Goal: Transaction & Acquisition: Purchase product/service

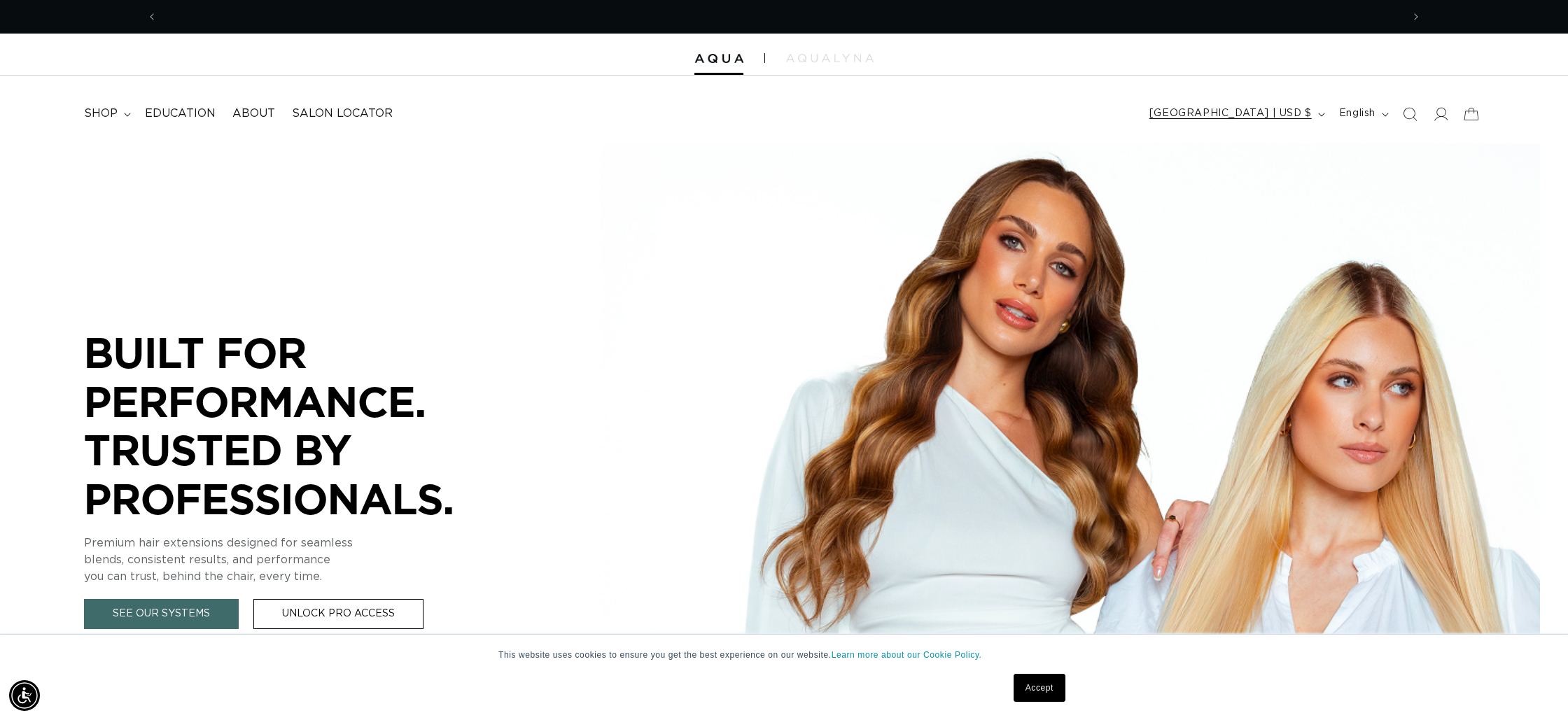
scroll to position [0, 1244]
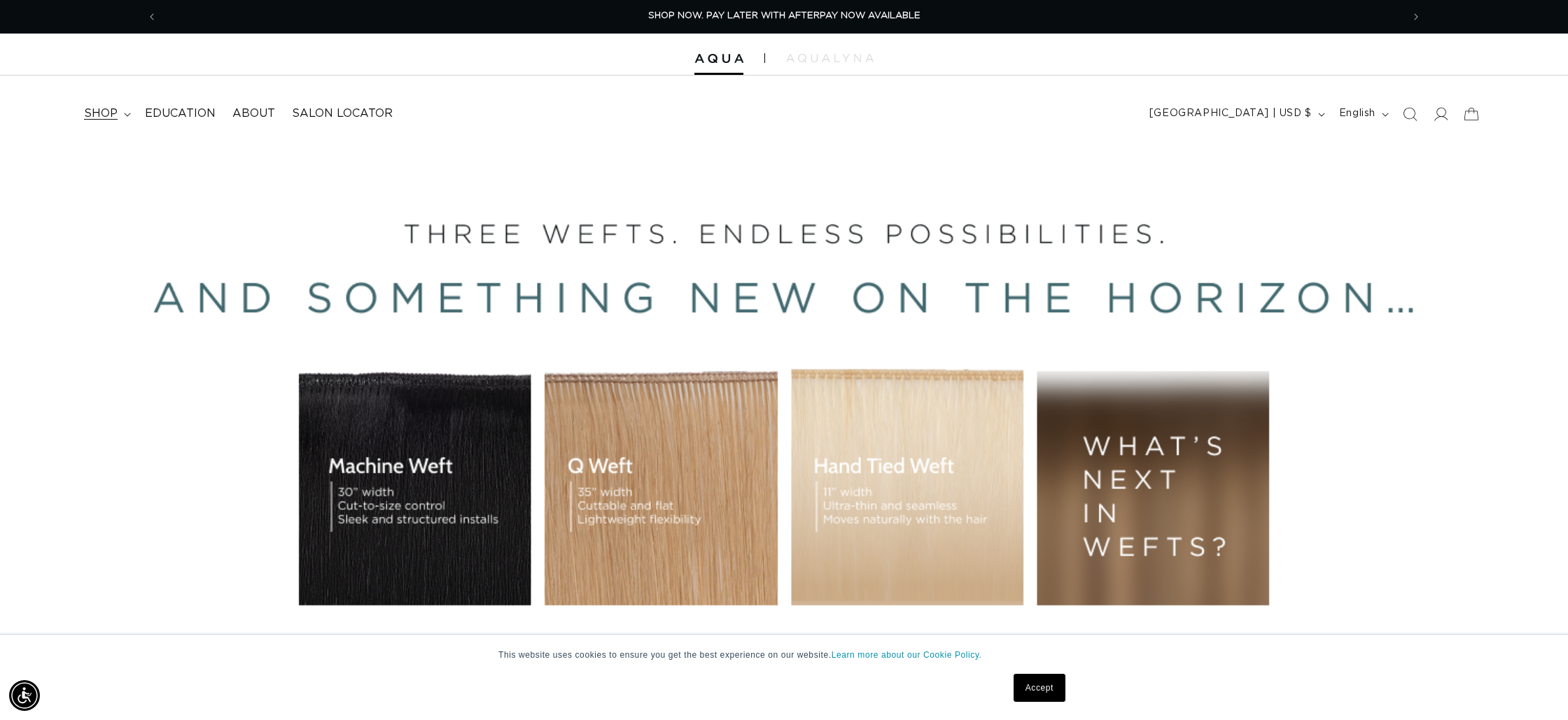
click at [0, 0] on div "POPUP Form" at bounding box center [0, 0] width 0 height 0
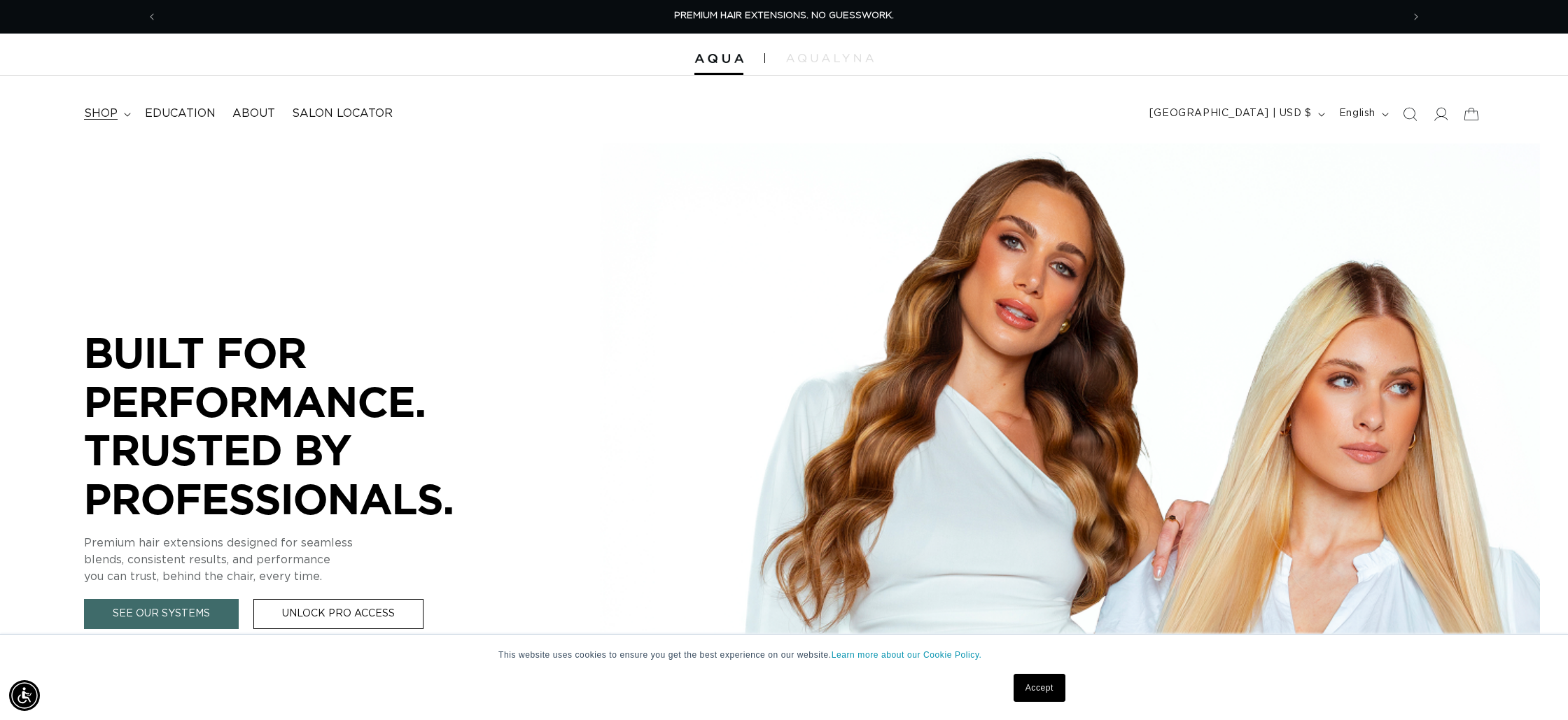
click at [125, 110] on summary "shop" at bounding box center [105, 114] width 61 height 32
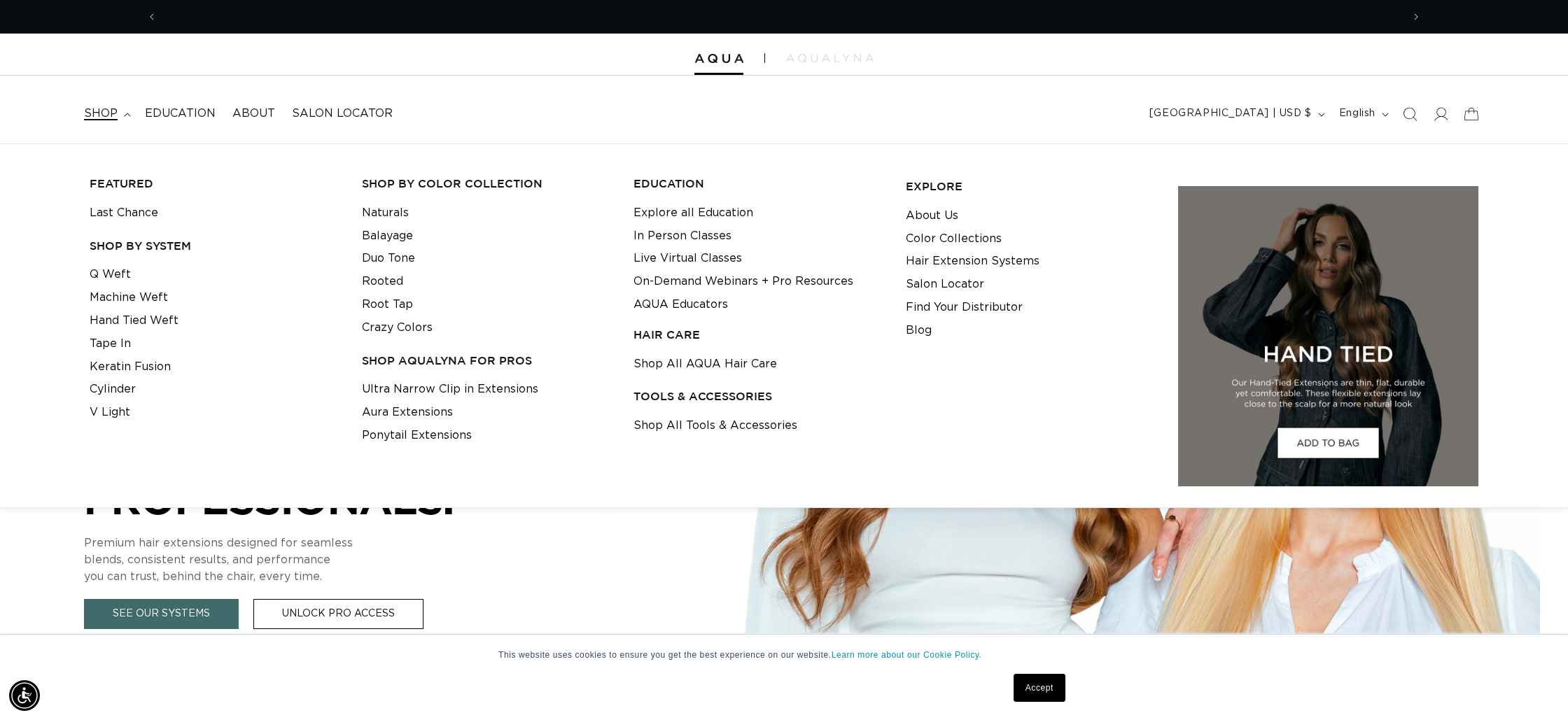
scroll to position [0, 1244]
click at [163, 326] on link "Hand Tied Weft" at bounding box center [133, 321] width 89 height 23
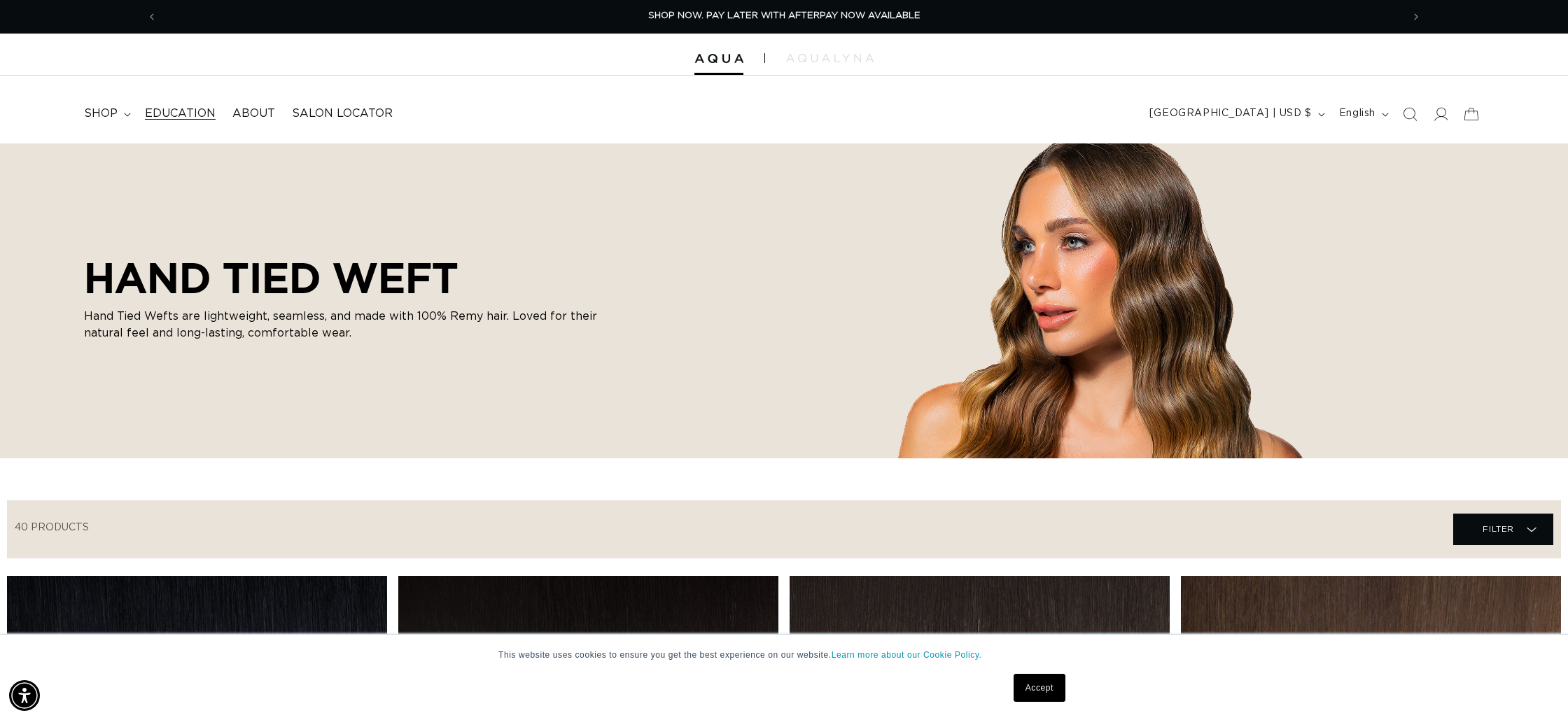
scroll to position [9, 0]
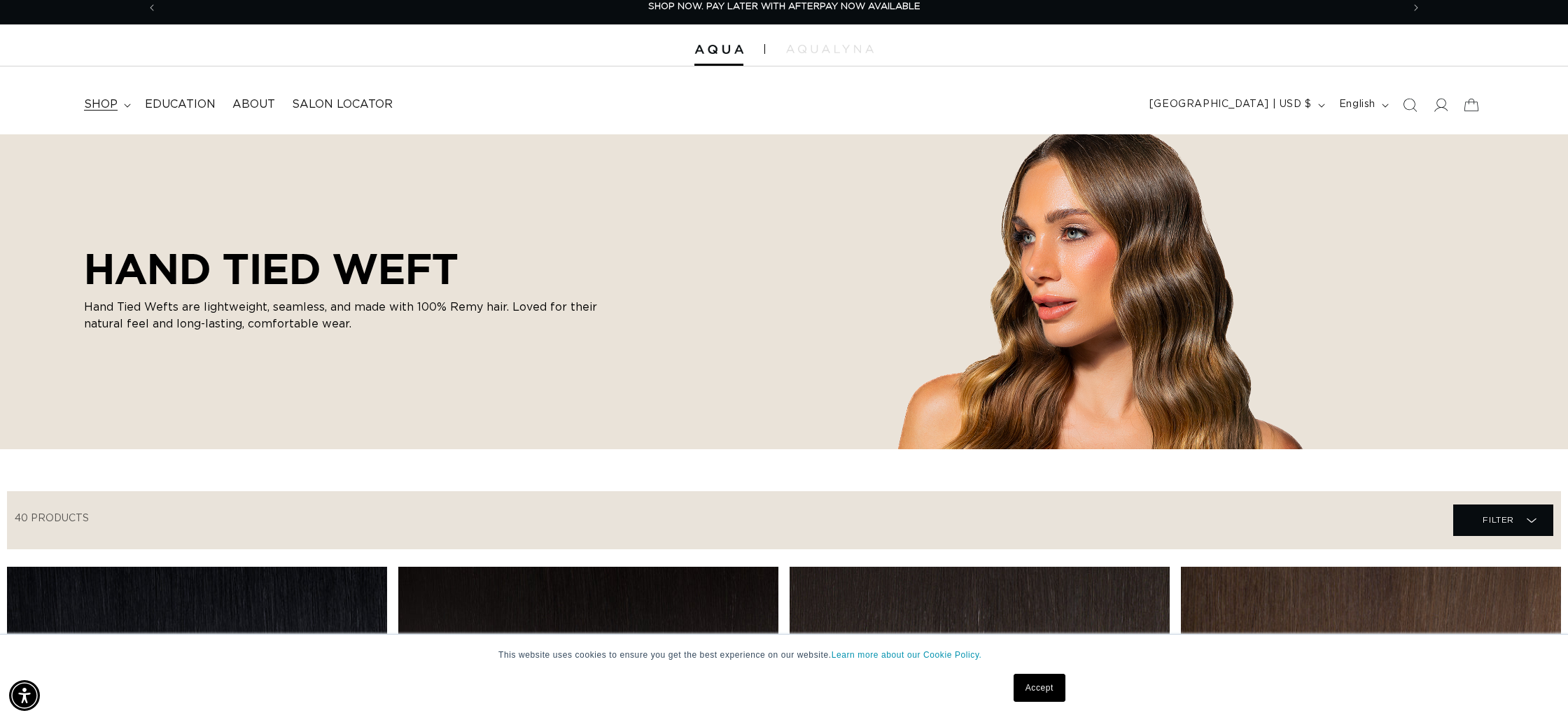
click at [106, 105] on span "shop" at bounding box center [101, 104] width 33 height 15
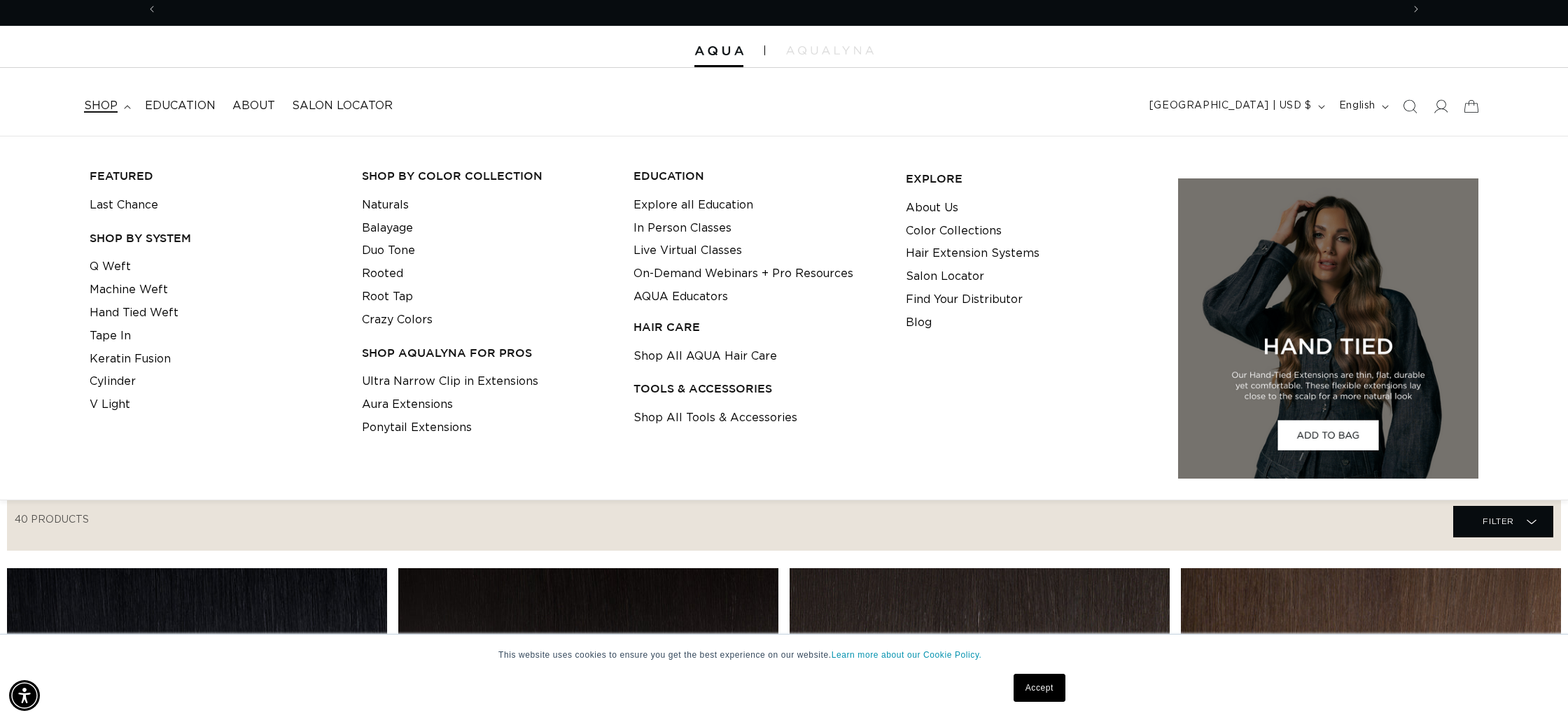
scroll to position [0, 1244]
click at [124, 105] on icon at bounding box center [127, 107] width 7 height 4
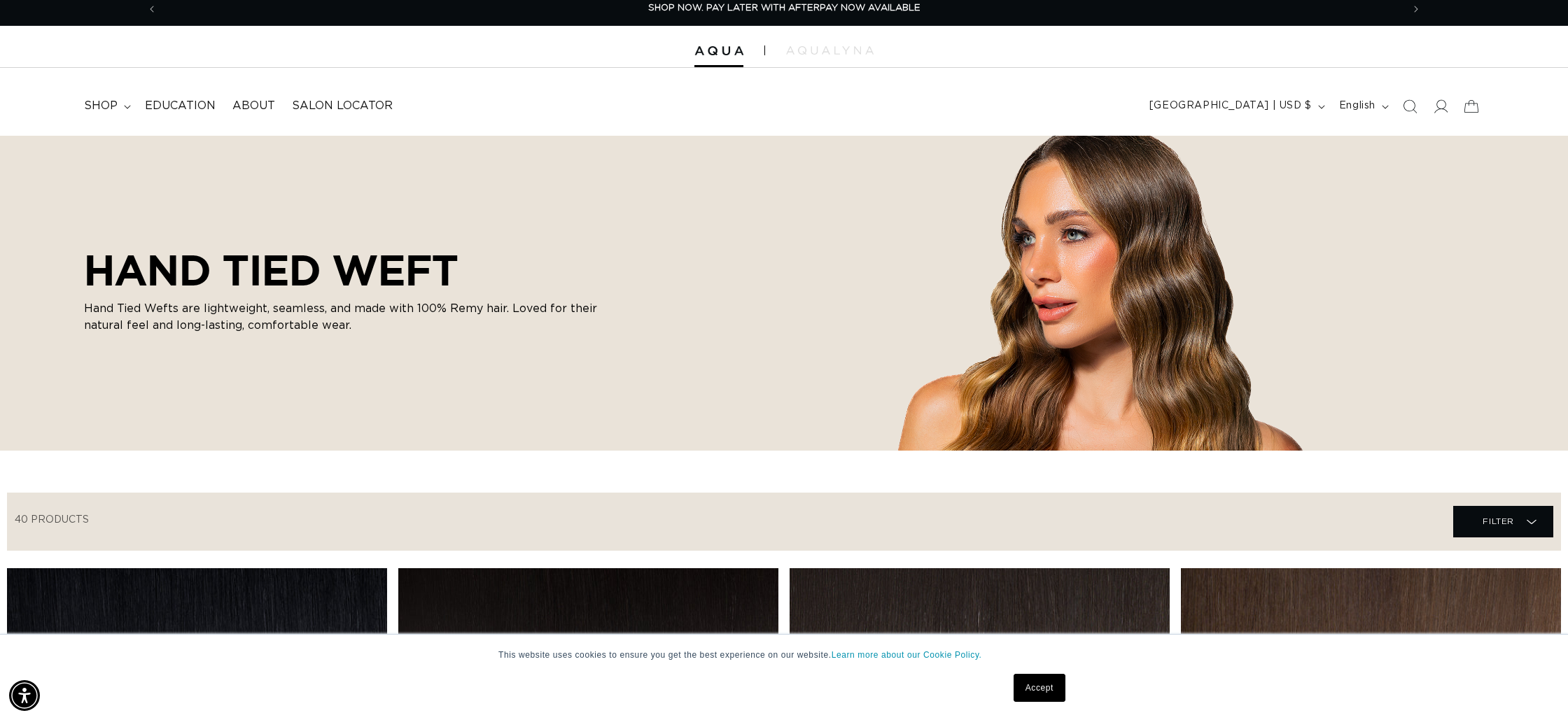
scroll to position [7, 0]
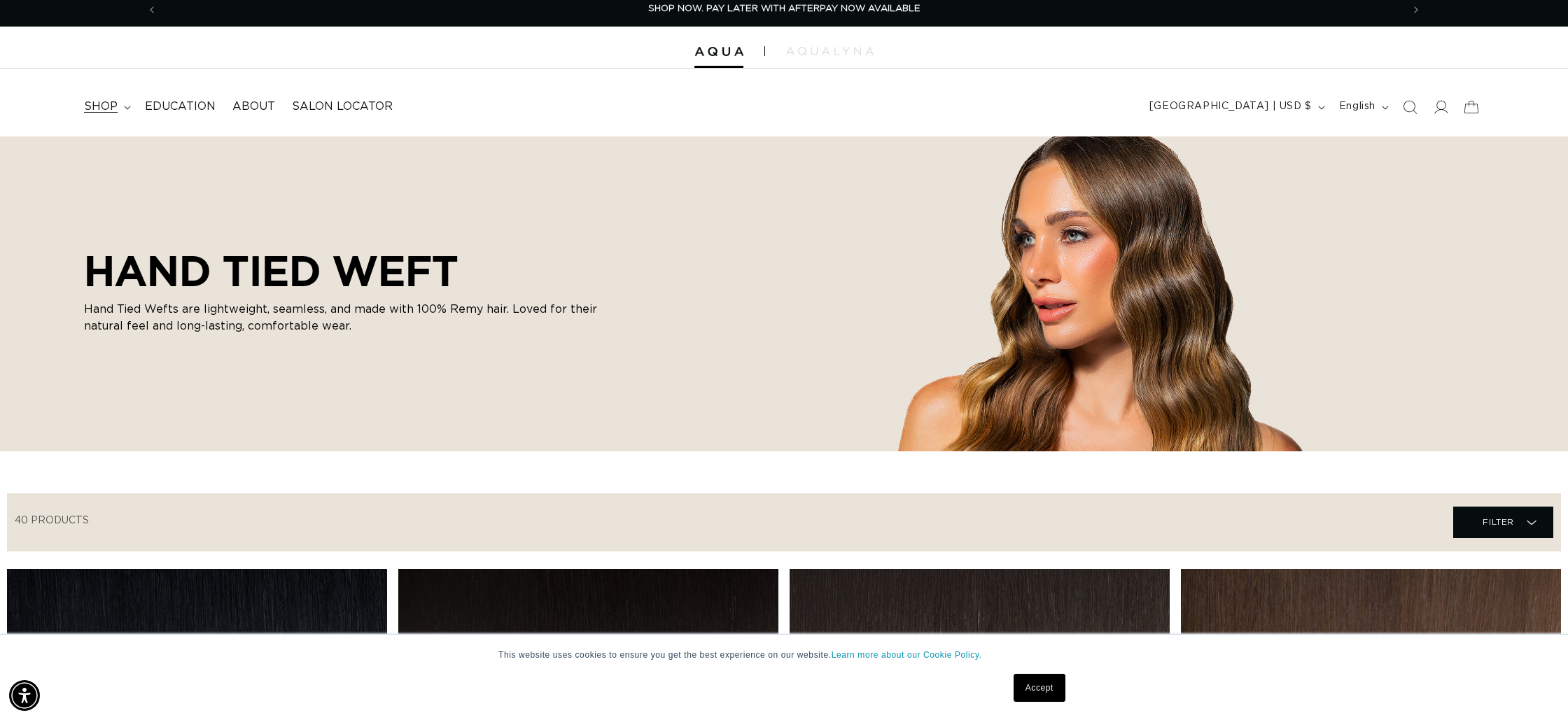
click at [129, 105] on icon at bounding box center [126, 107] width 6 height 4
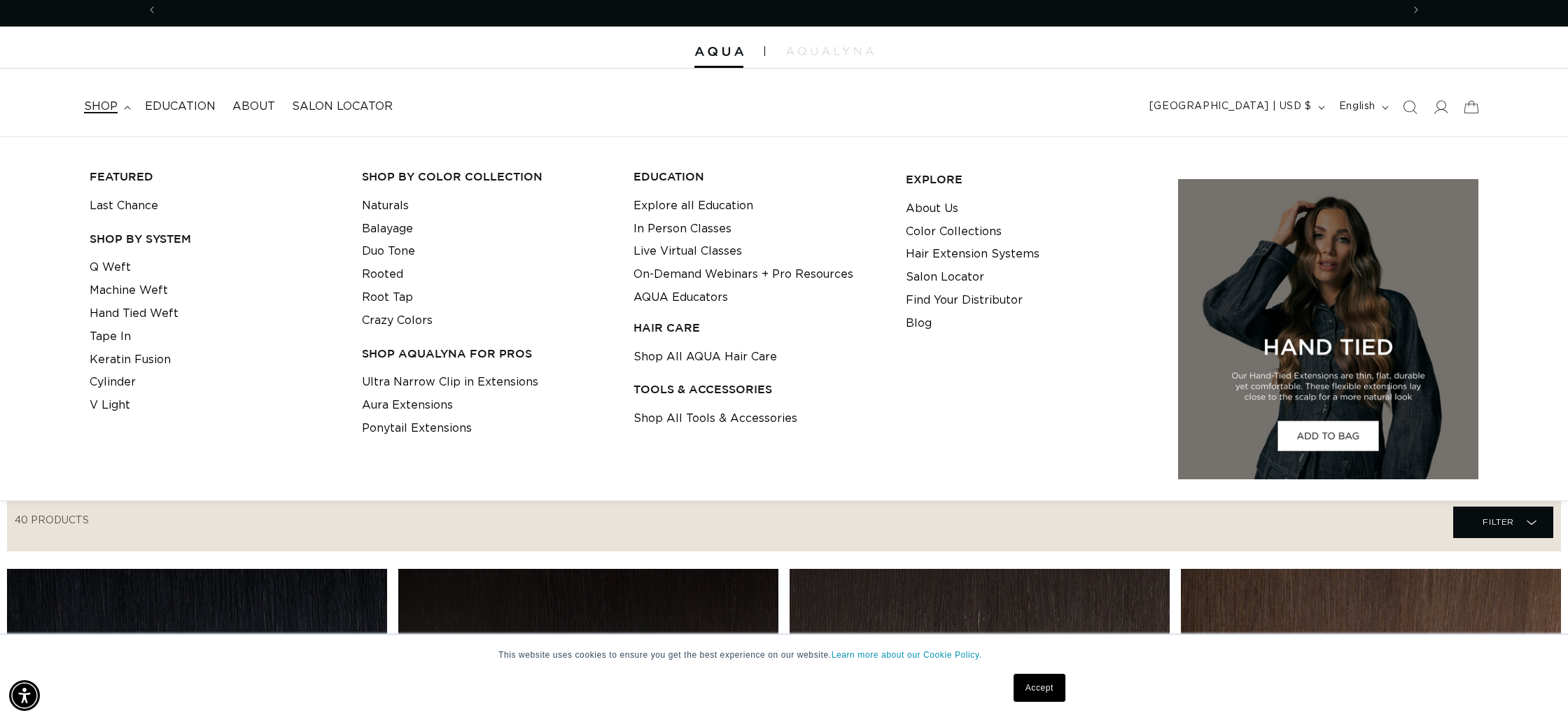
scroll to position [0, 1244]
click at [129, 105] on icon at bounding box center [127, 107] width 7 height 4
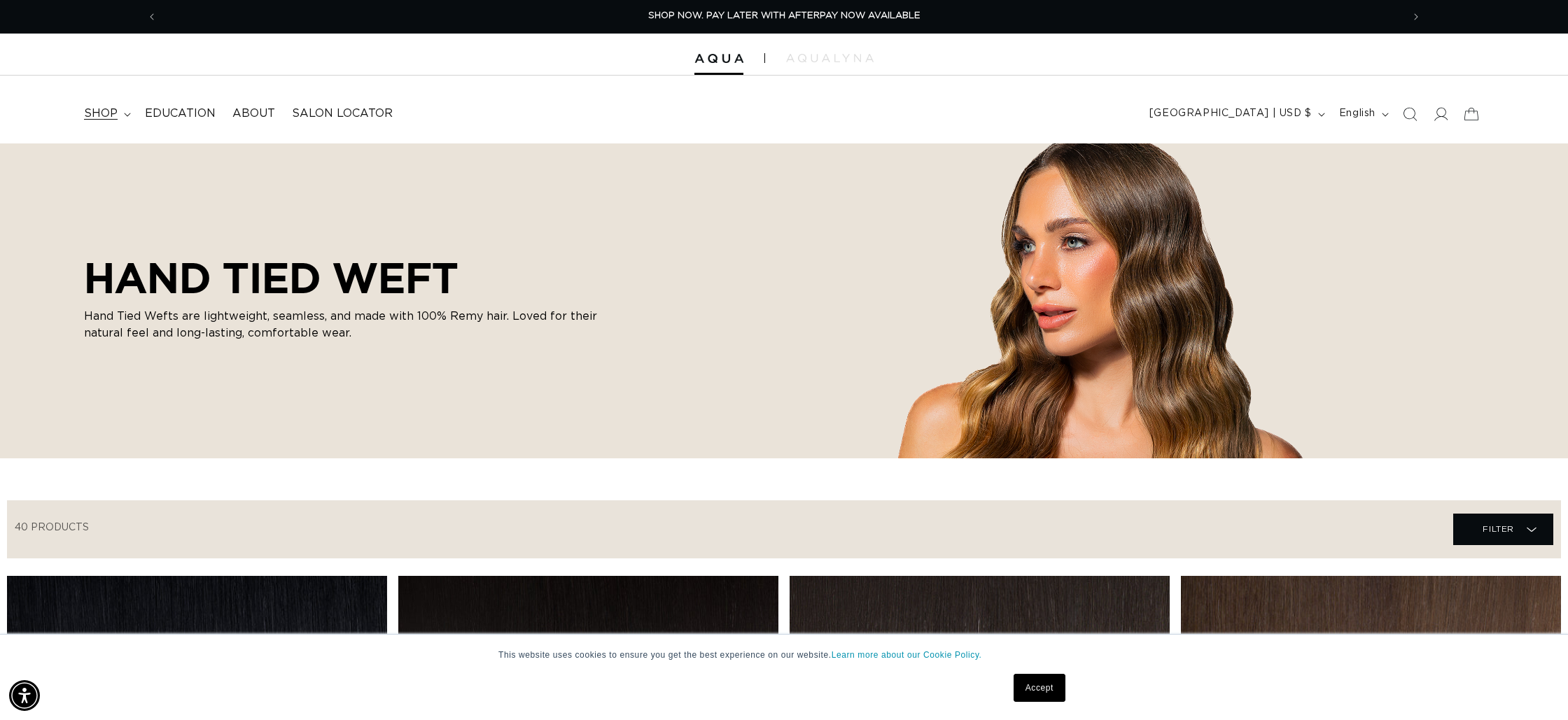
click at [104, 110] on span "shop" at bounding box center [101, 113] width 33 height 15
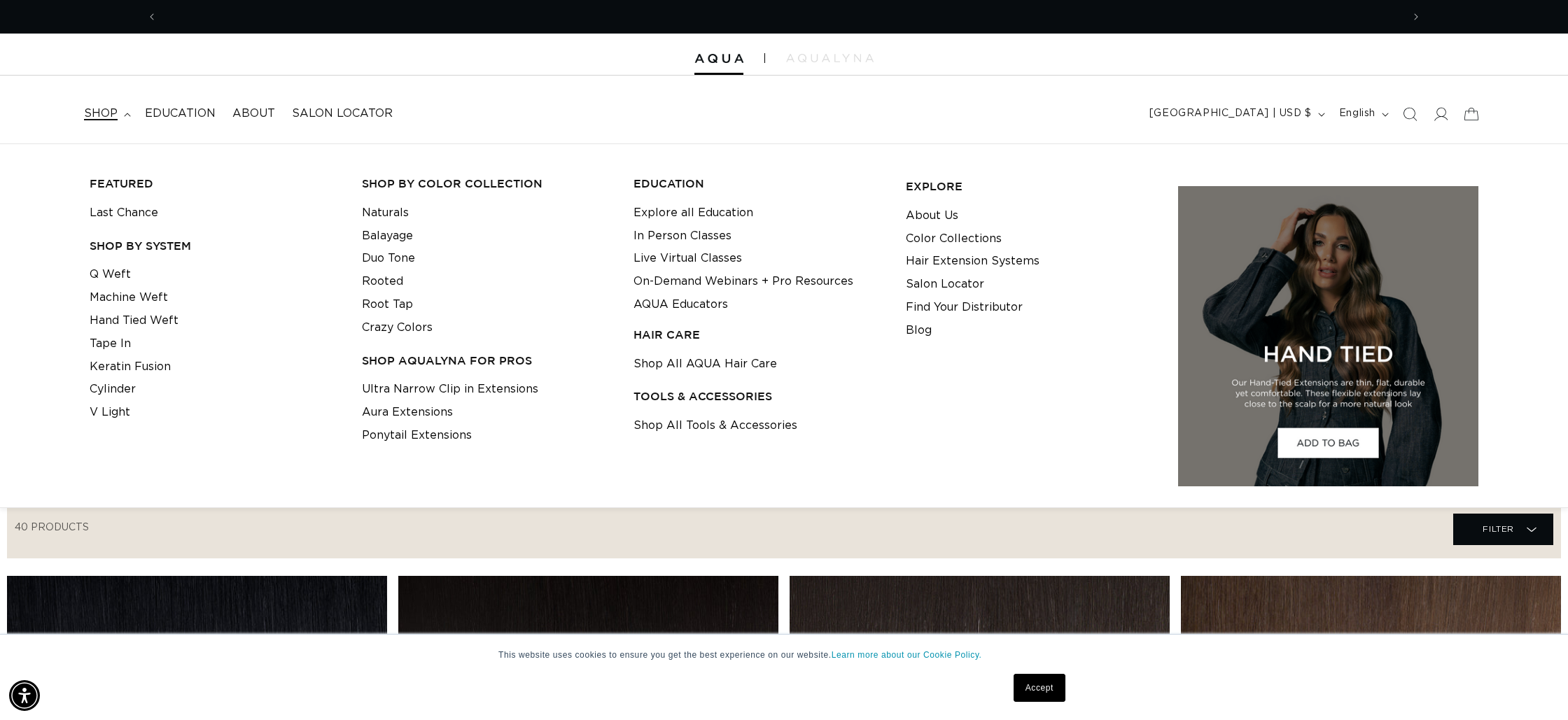
scroll to position [0, 2488]
click at [142, 344] on li "Tape In" at bounding box center [215, 344] width 251 height 23
click at [100, 333] on link "Tape In" at bounding box center [110, 344] width 41 height 23
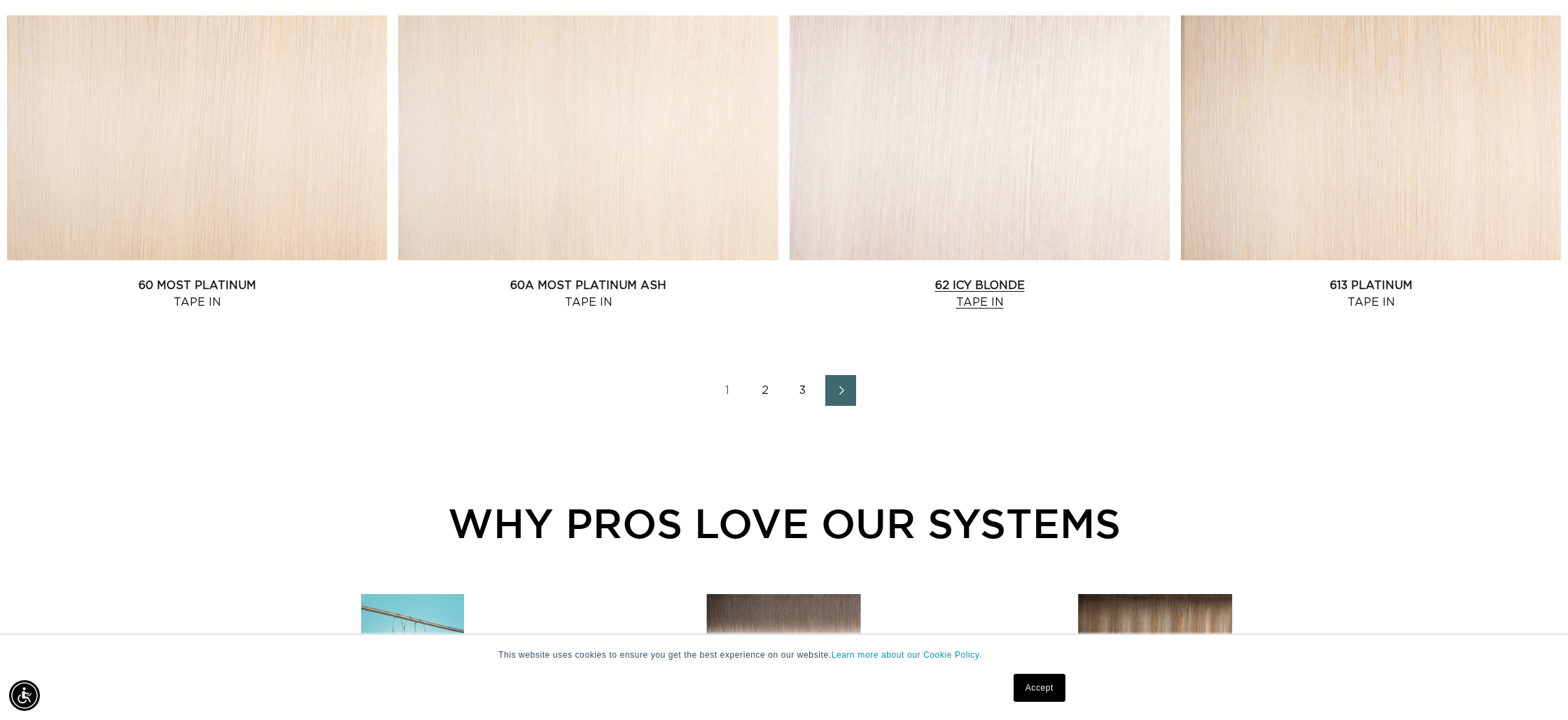
scroll to position [0, 1244]
click at [839, 387] on icon "Next page" at bounding box center [841, 389] width 18 height 10
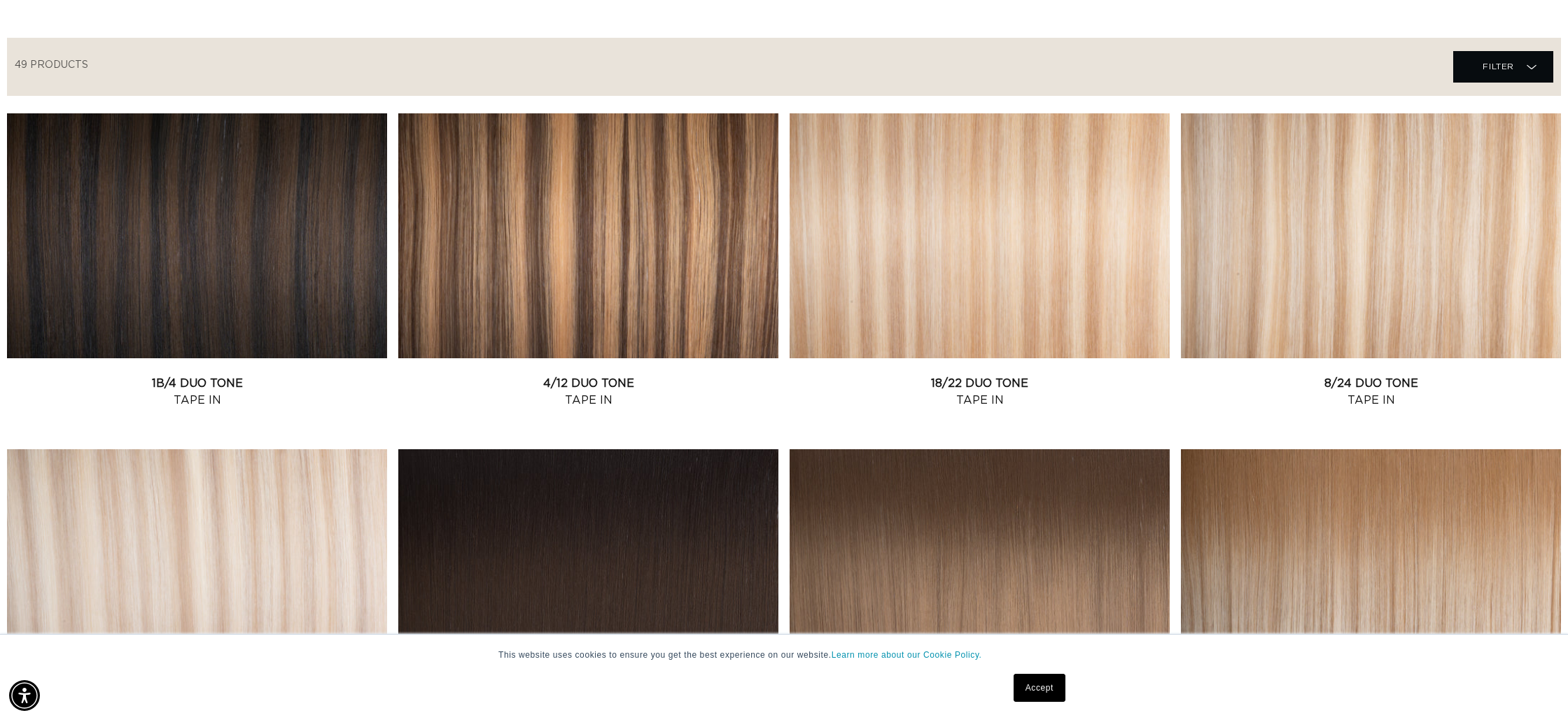
scroll to position [463, 0]
click at [866, 374] on link "18/22 Duo Tone Tape In" at bounding box center [979, 391] width 380 height 33
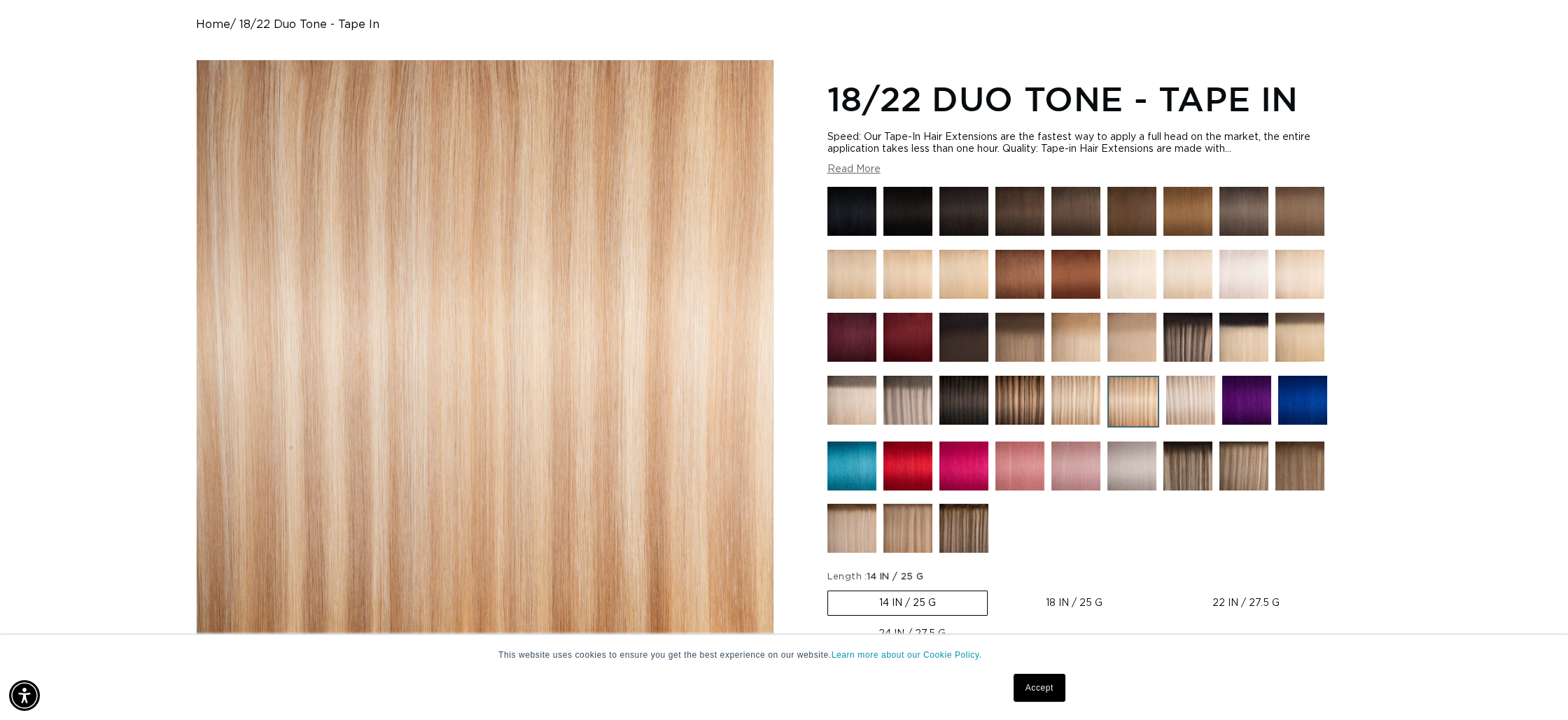
scroll to position [0, 1244]
click at [977, 286] on img at bounding box center [963, 274] width 49 height 49
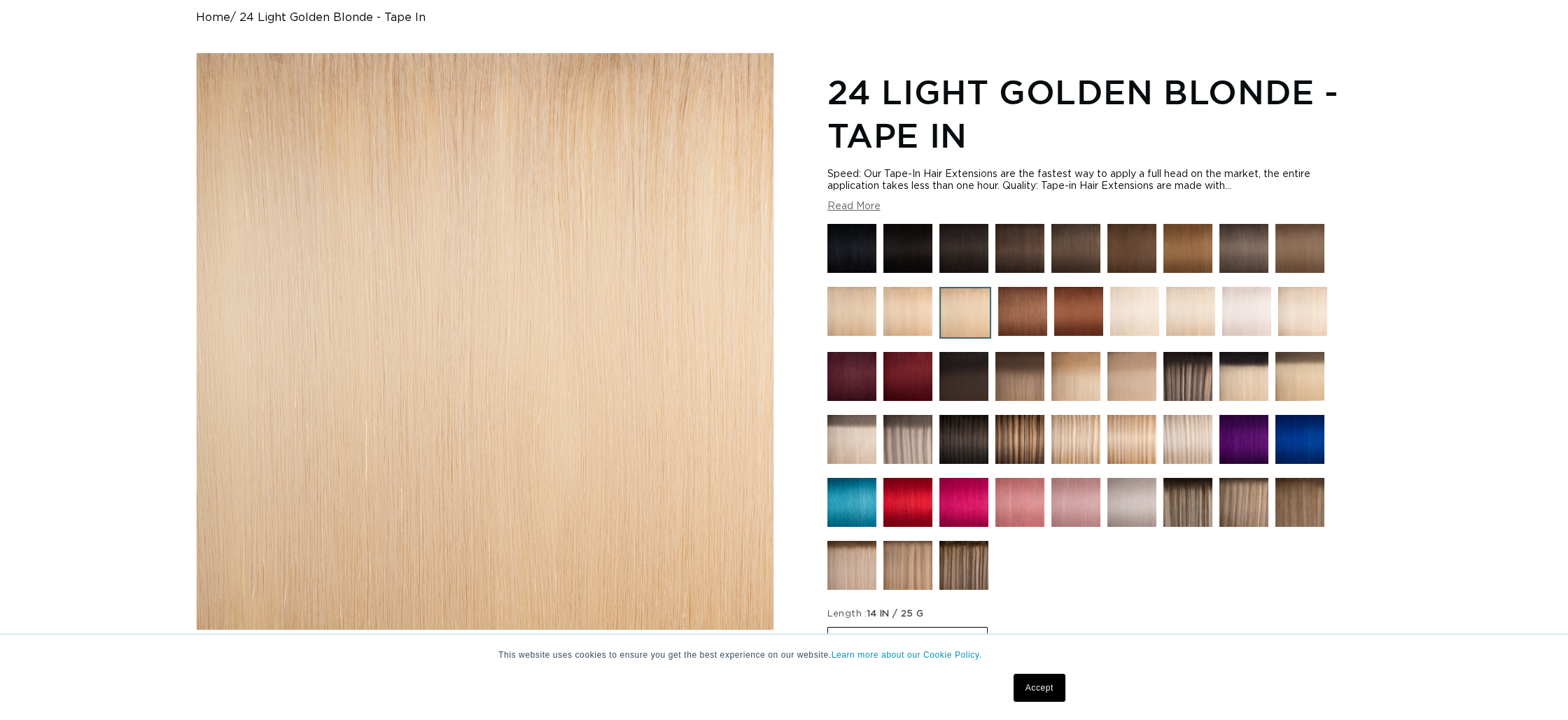
scroll to position [149, 0]
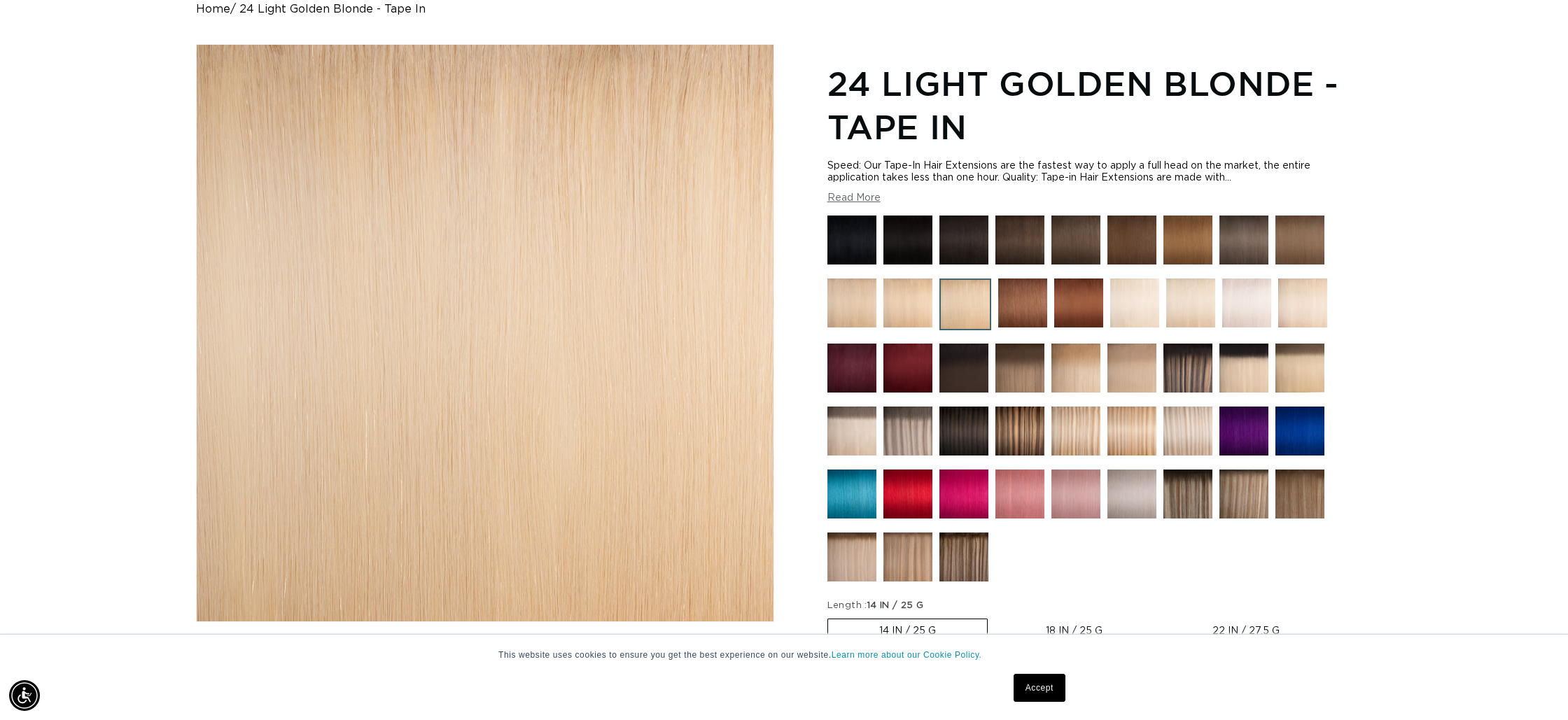
click at [856, 306] on img at bounding box center [852, 303] width 49 height 49
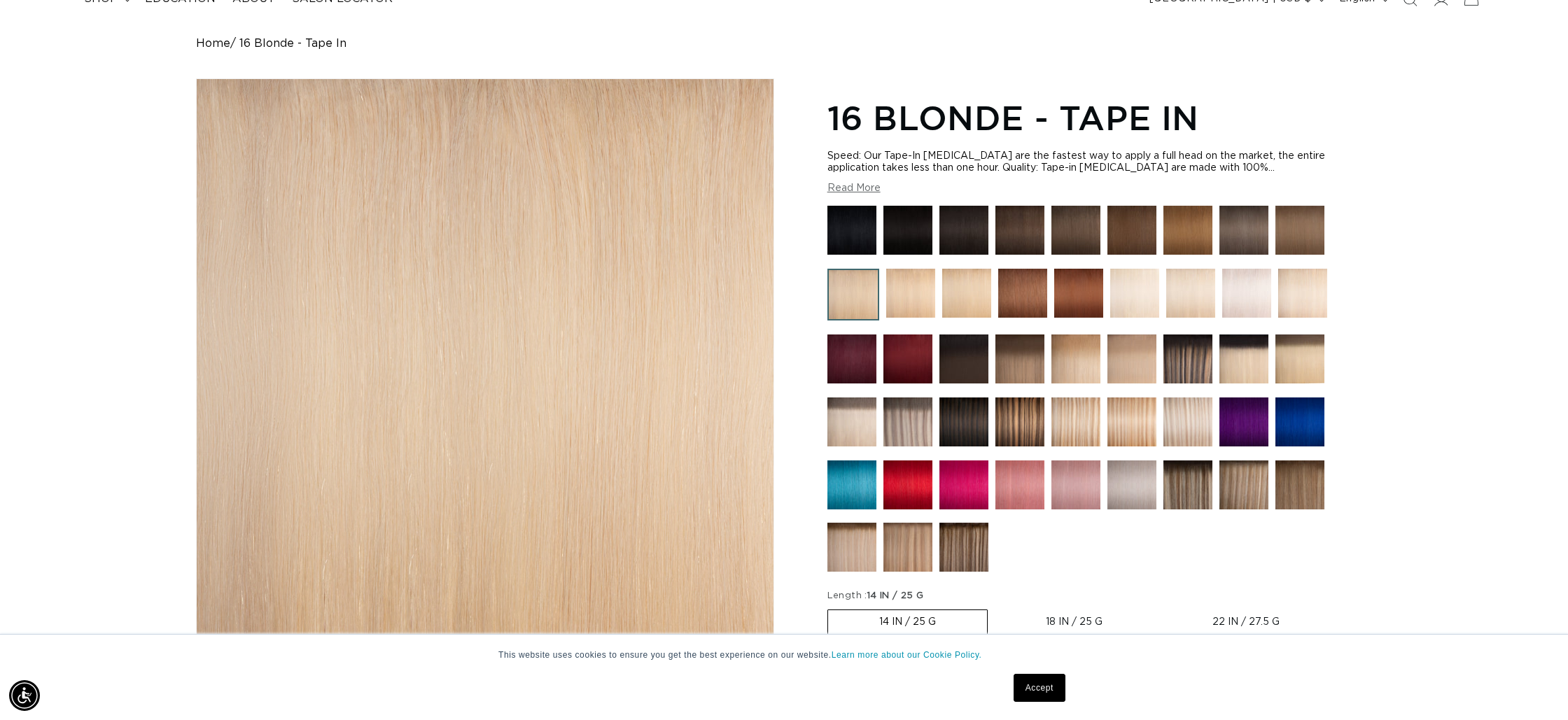
scroll to position [121, 0]
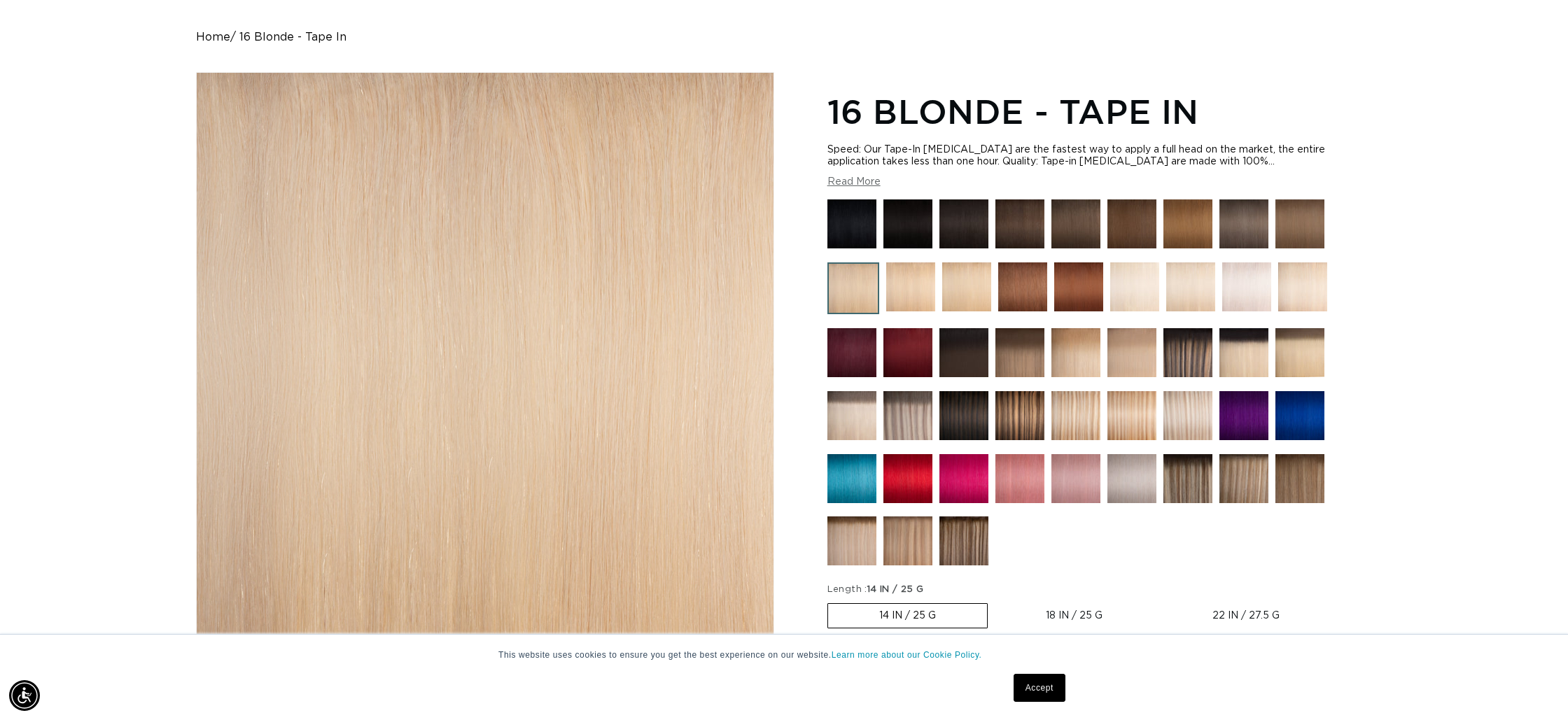
click at [914, 291] on img at bounding box center [911, 287] width 49 height 49
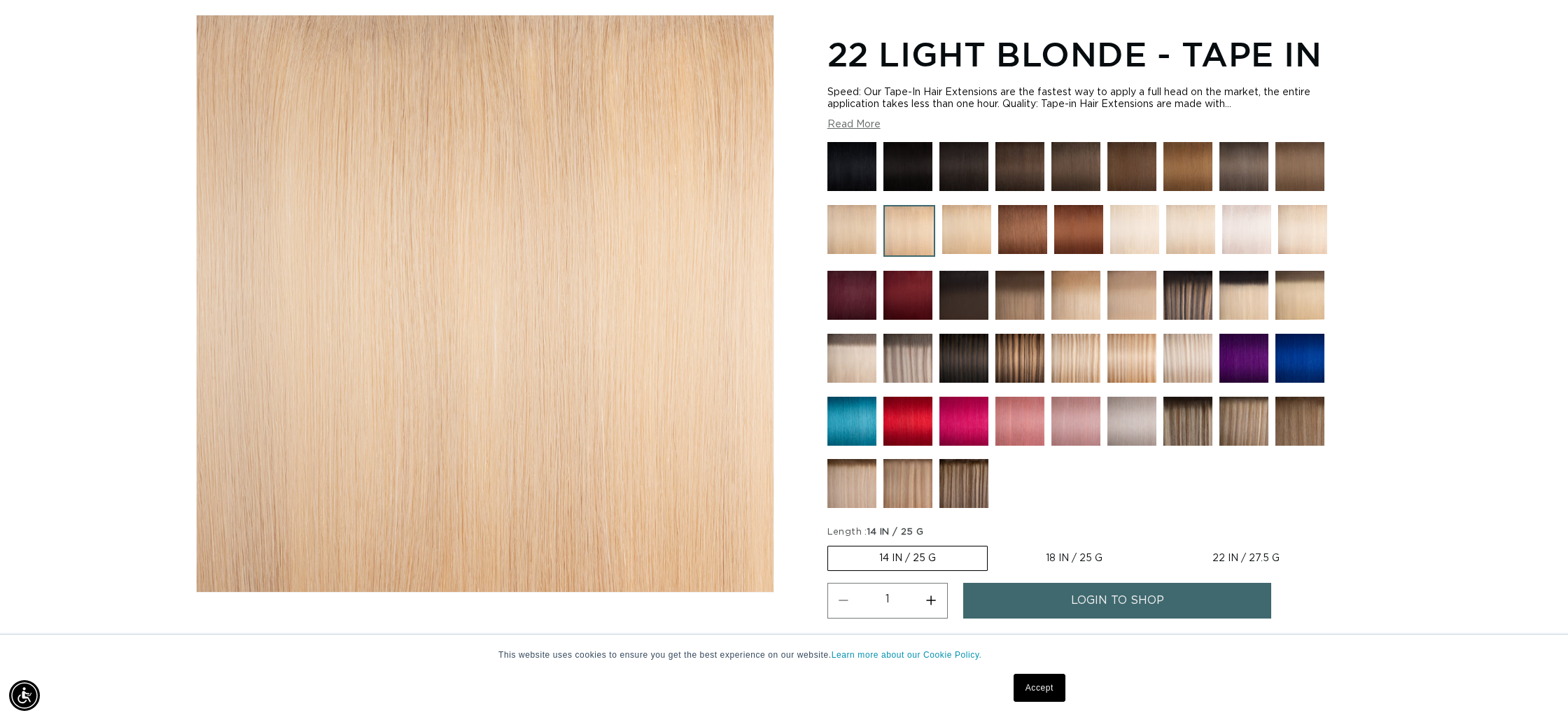
scroll to position [181, 0]
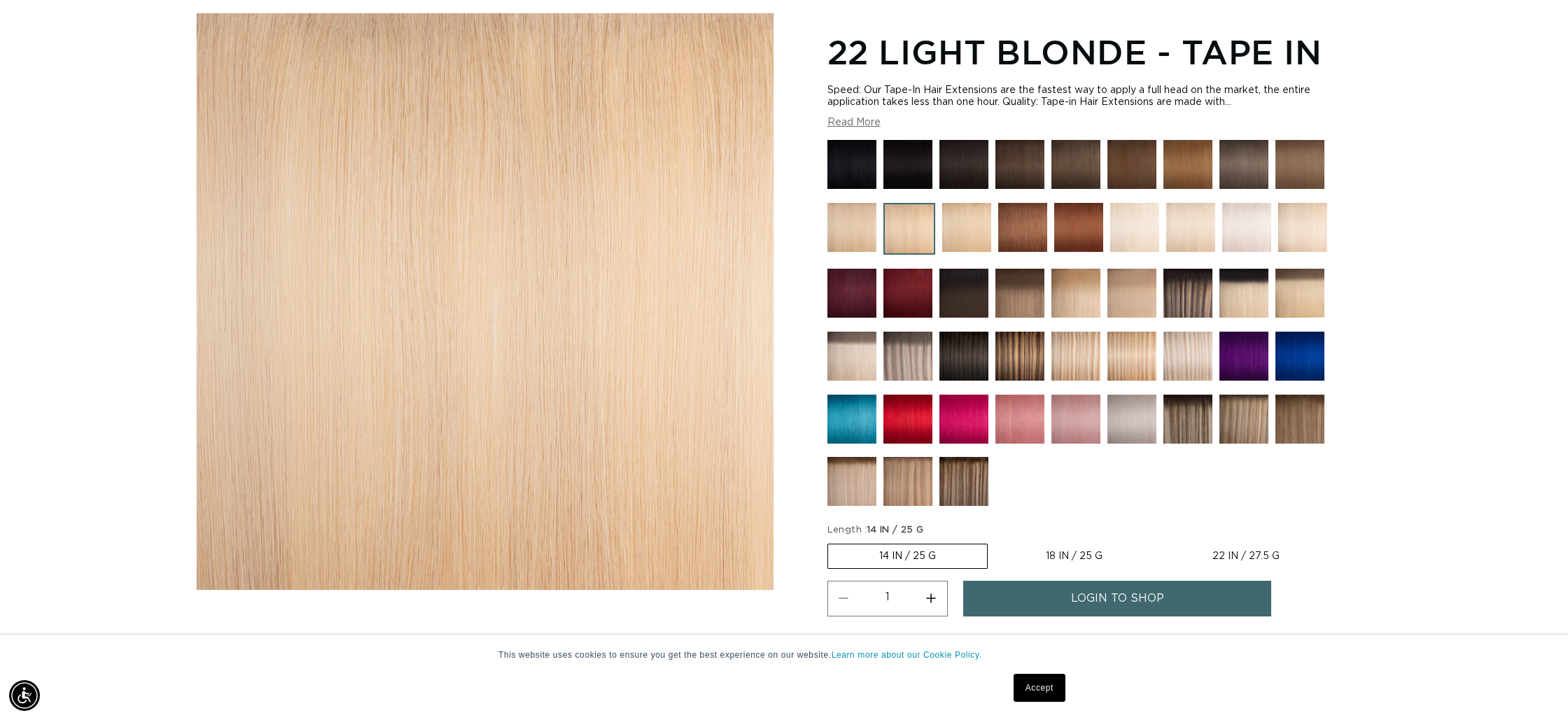
click at [1083, 360] on img at bounding box center [1076, 356] width 49 height 49
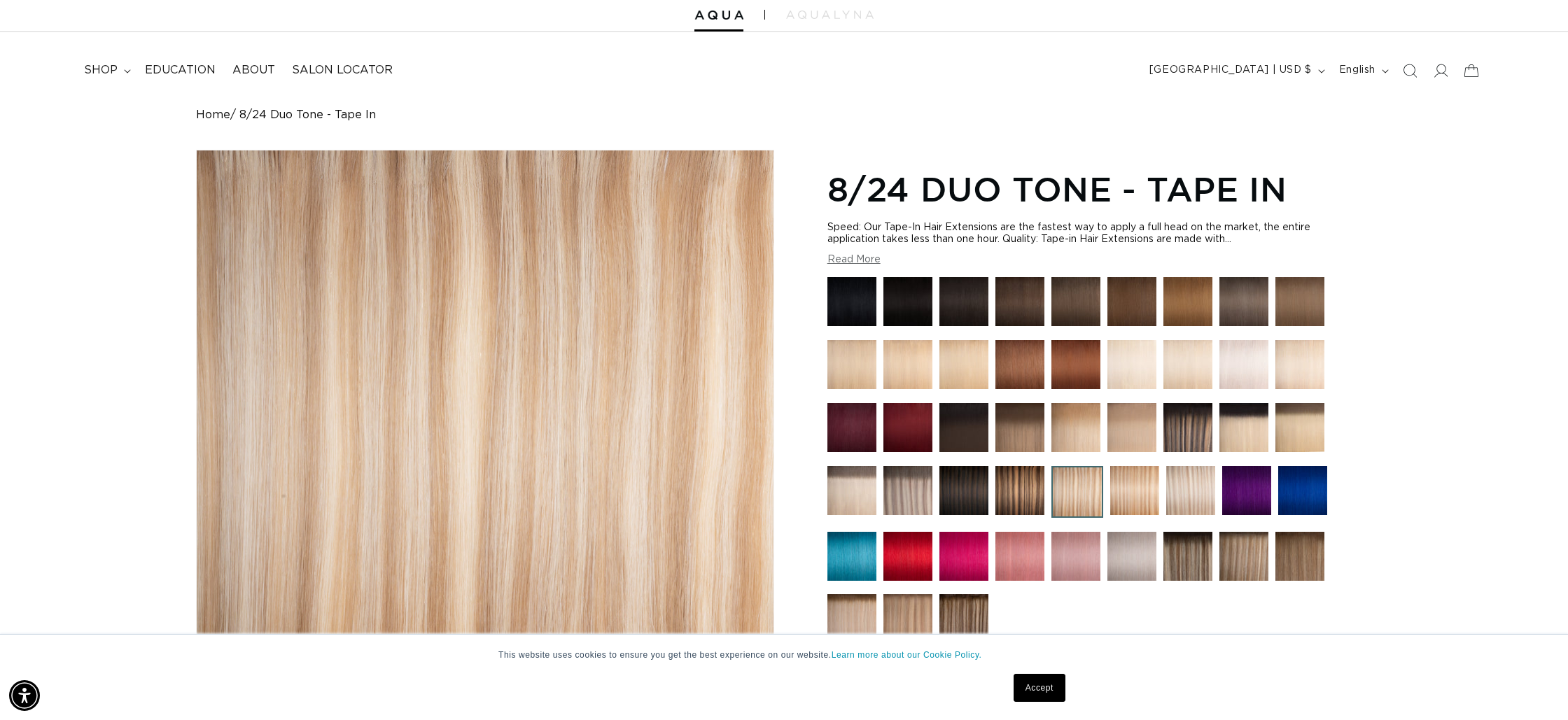
scroll to position [0, 1244]
click at [1137, 484] on img at bounding box center [1135, 490] width 49 height 49
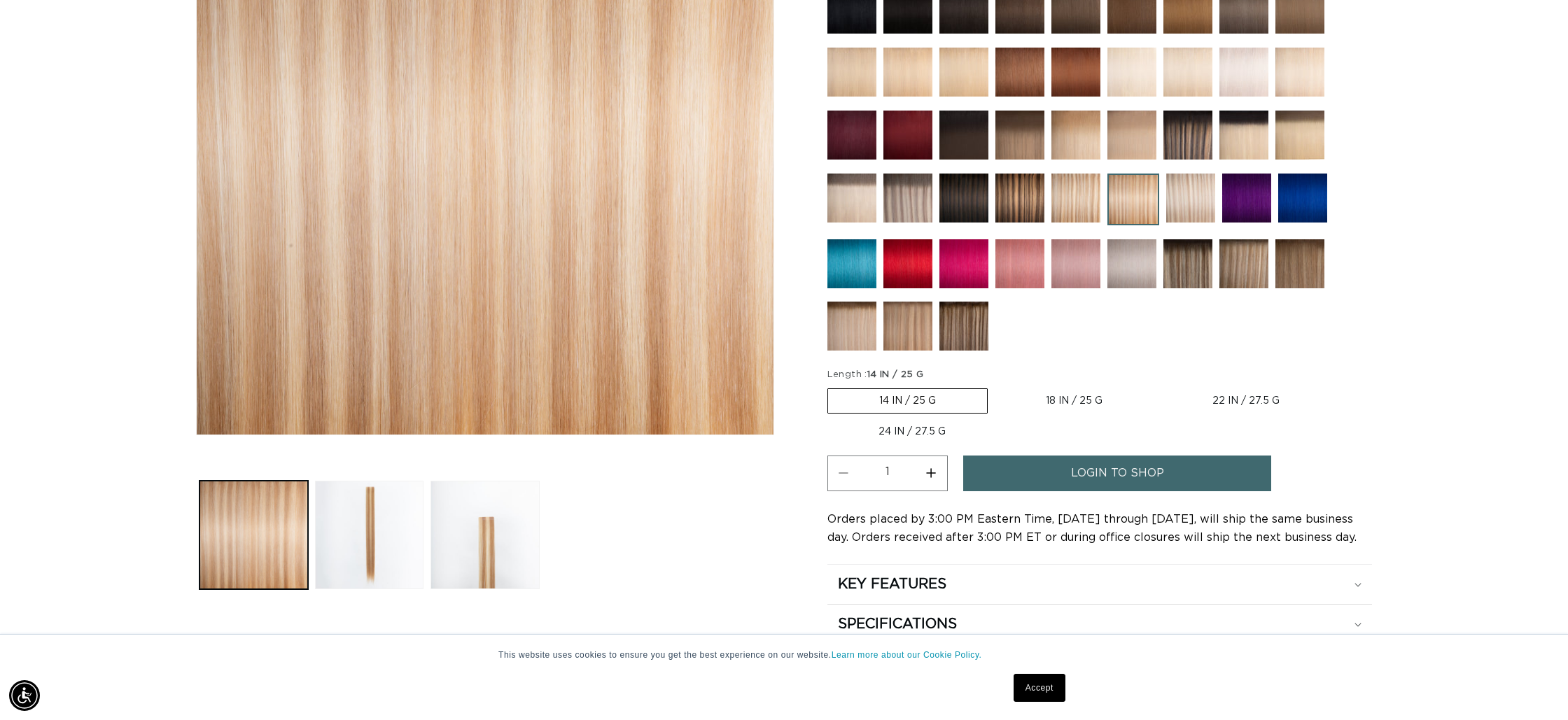
scroll to position [0, 1244]
click at [1105, 398] on label "18 IN / 25 G Variant sold out or unavailable" at bounding box center [1073, 400] width 159 height 24
click at [995, 386] on input "18 IN / 25 G Variant sold out or unavailable" at bounding box center [994, 385] width 1 height 1
radio input "true"
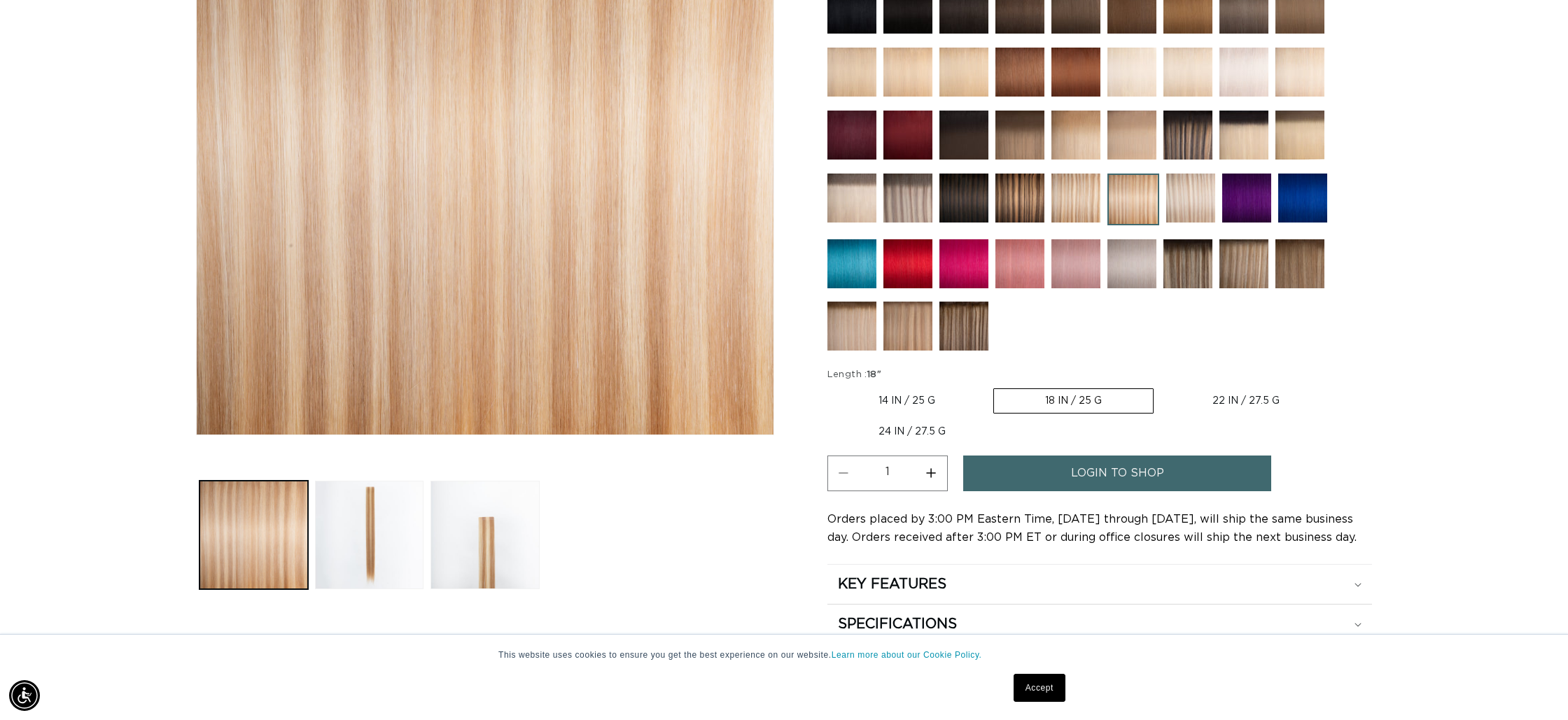
click at [1226, 396] on label "22 IN / 27.5 G Variant sold out or unavailable" at bounding box center [1245, 400] width 169 height 24
click at [1161, 386] on input "22 IN / 27.5 G Variant sold out or unavailable" at bounding box center [1160, 385] width 1 height 1
radio input "true"
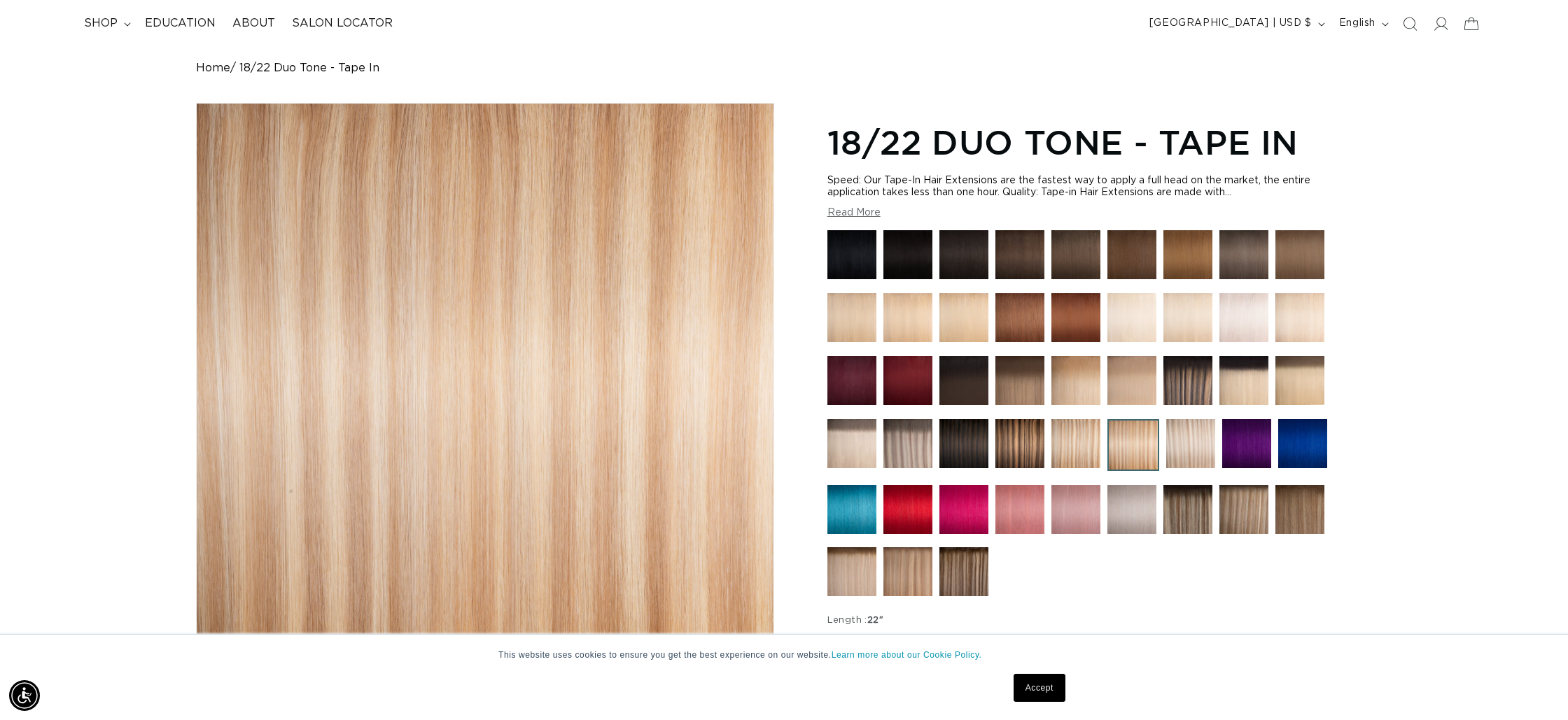
scroll to position [0, 0]
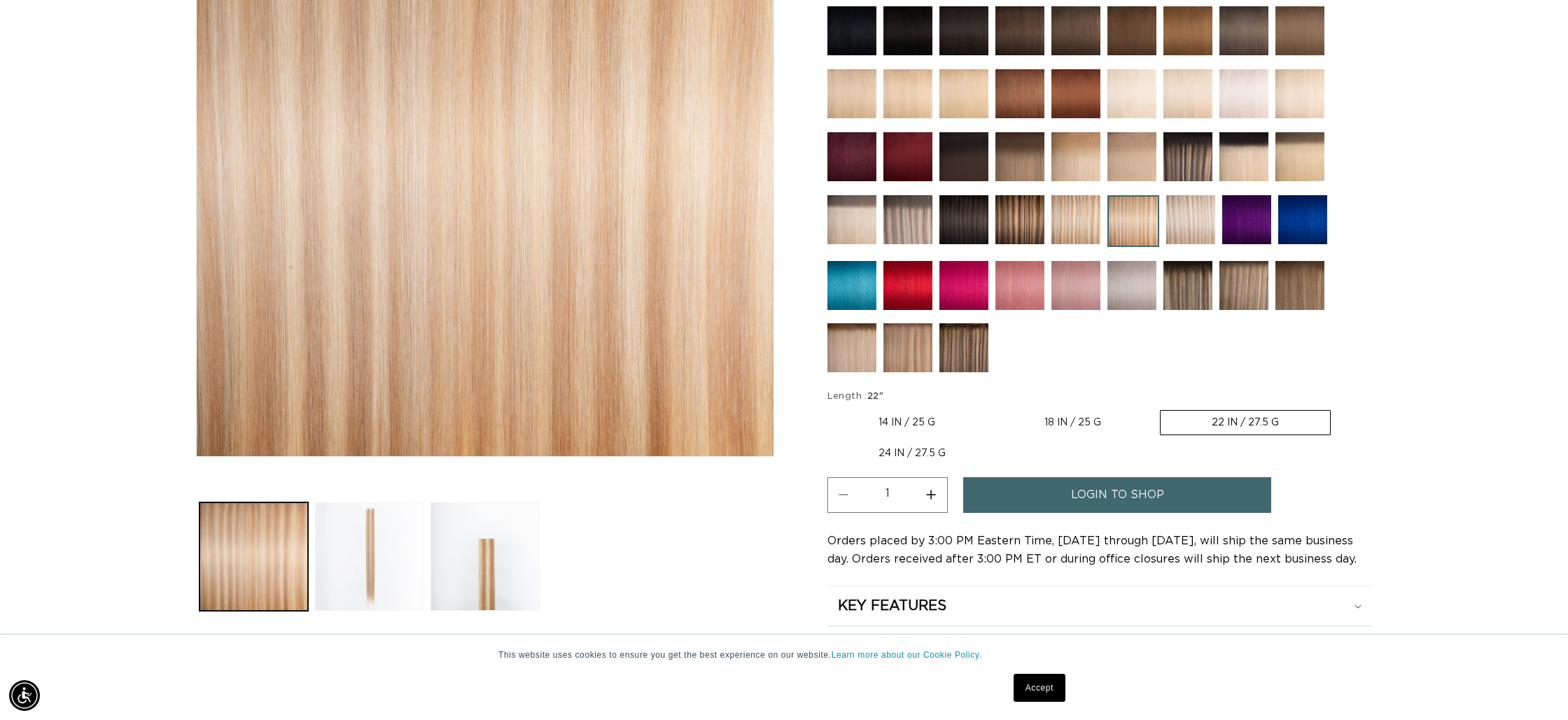
click at [358, 557] on button "Load image 2 in gallery view" at bounding box center [369, 557] width 109 height 109
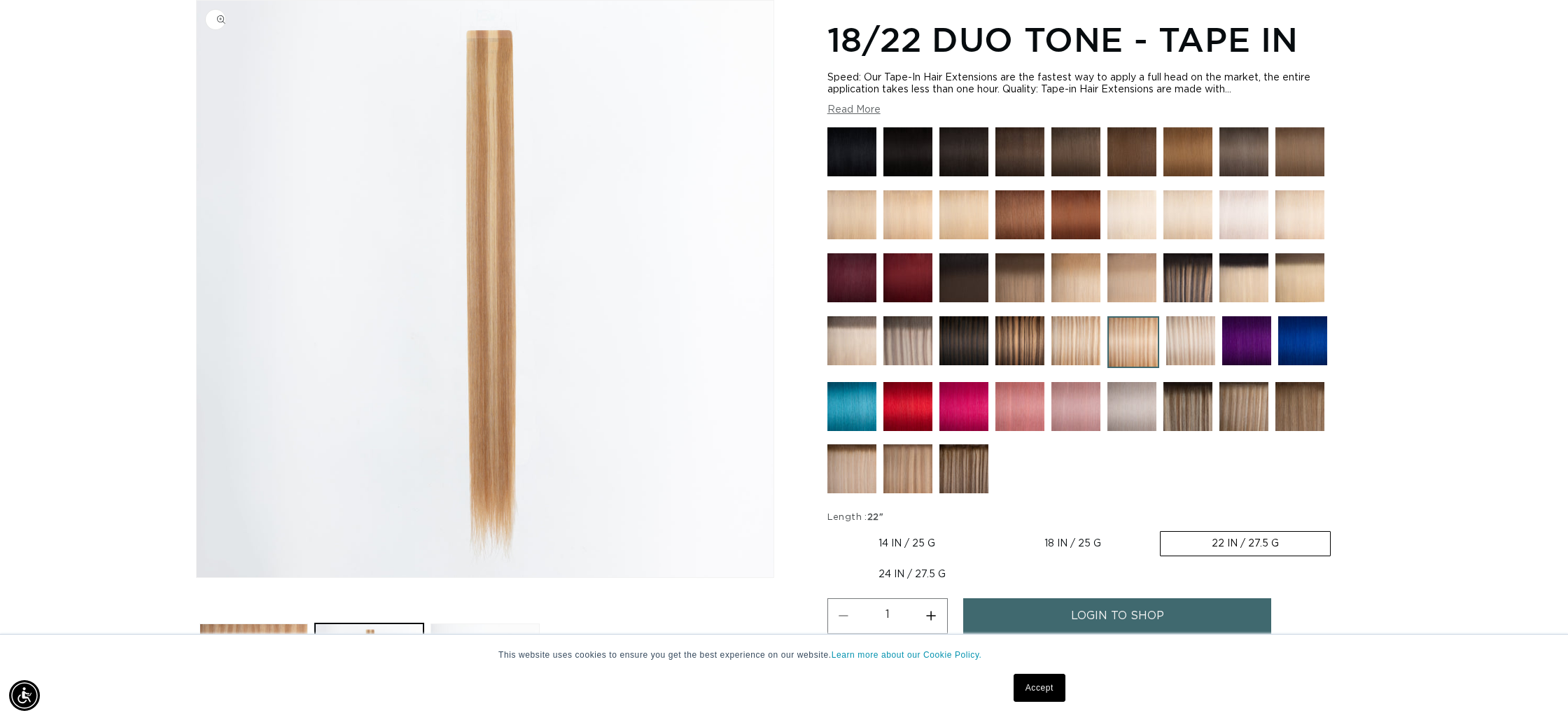
scroll to position [0, 2488]
